Goal: Transaction & Acquisition: Purchase product/service

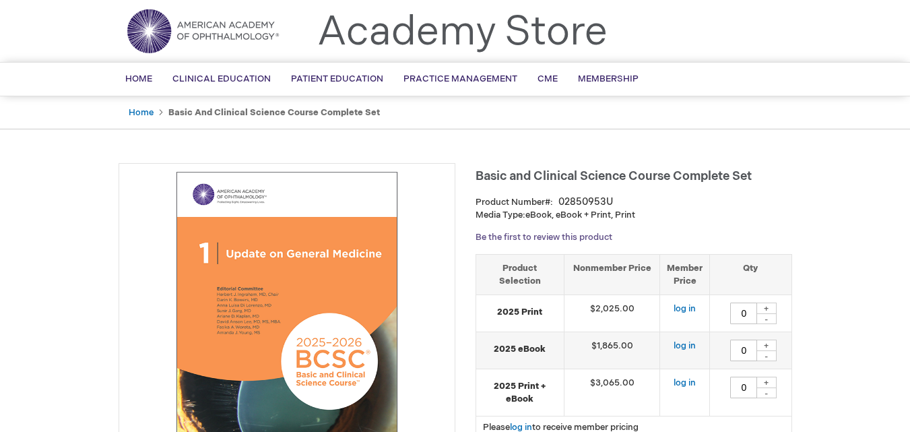
scroll to position [67, 0]
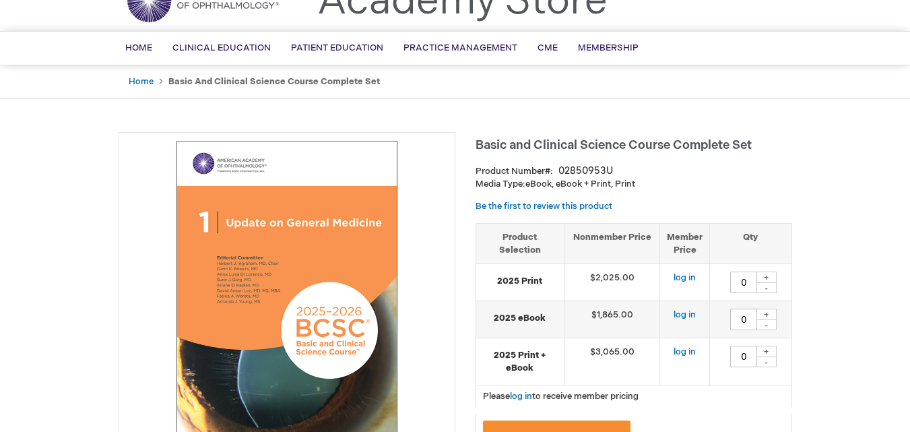
click at [550, 284] on strong "2025 Print" at bounding box center [520, 281] width 74 height 13
click at [609, 265] on td "$2,025.00" at bounding box center [612, 282] width 96 height 37
click at [688, 272] on link "log in" at bounding box center [684, 277] width 22 height 11
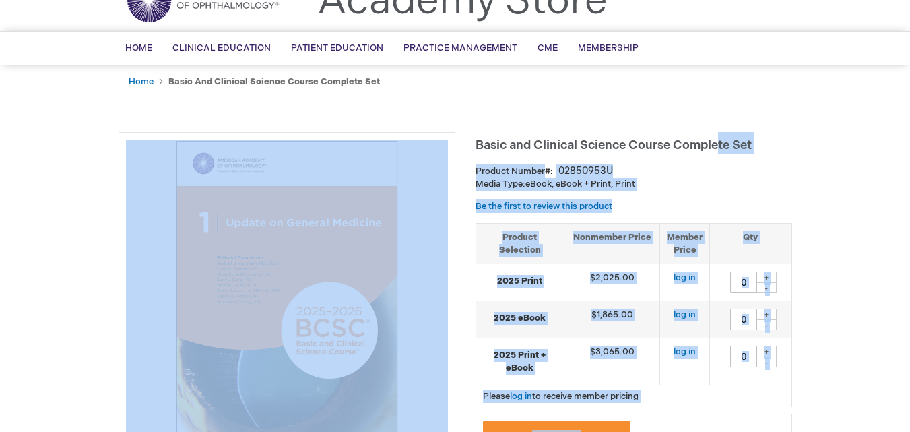
drag, startPoint x: 472, startPoint y: 143, endPoint x: 719, endPoint y: 143, distance: 246.5
click at [733, 178] on p "Media Type: eBook, eBook + Print, Print" at bounding box center [633, 184] width 317 height 13
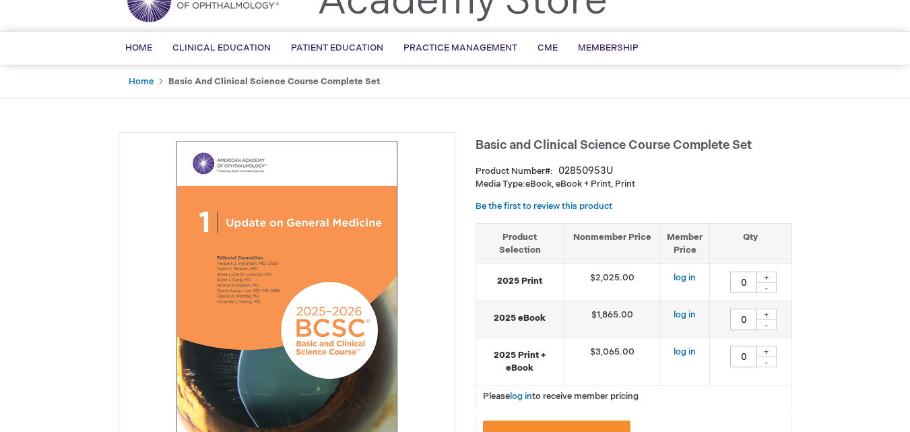
drag, startPoint x: 671, startPoint y: 144, endPoint x: 657, endPoint y: 145, distance: 14.2
click at [664, 145] on span "Basic and Clinical Science Course Complete Set" at bounding box center [613, 145] width 276 height 14
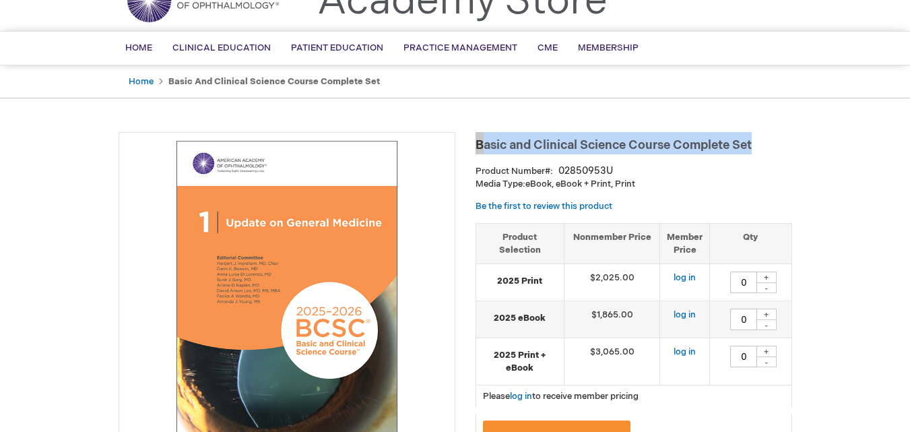
drag, startPoint x: 475, startPoint y: 146, endPoint x: 768, endPoint y: 151, distance: 293.0
click at [768, 151] on h1 "Basic and Clinical Science Course Complete Set" at bounding box center [633, 143] width 317 height 22
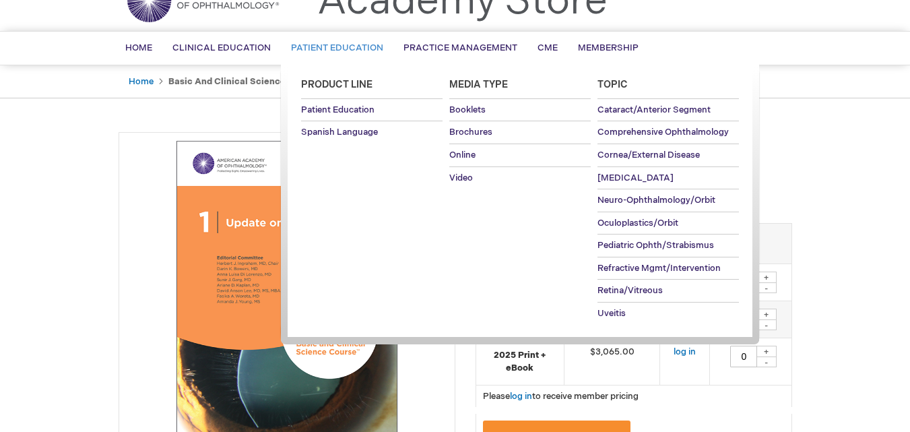
copy span "Basic and Clinical Science Course Complete Set"
